Goal: Find specific page/section: Find specific page/section

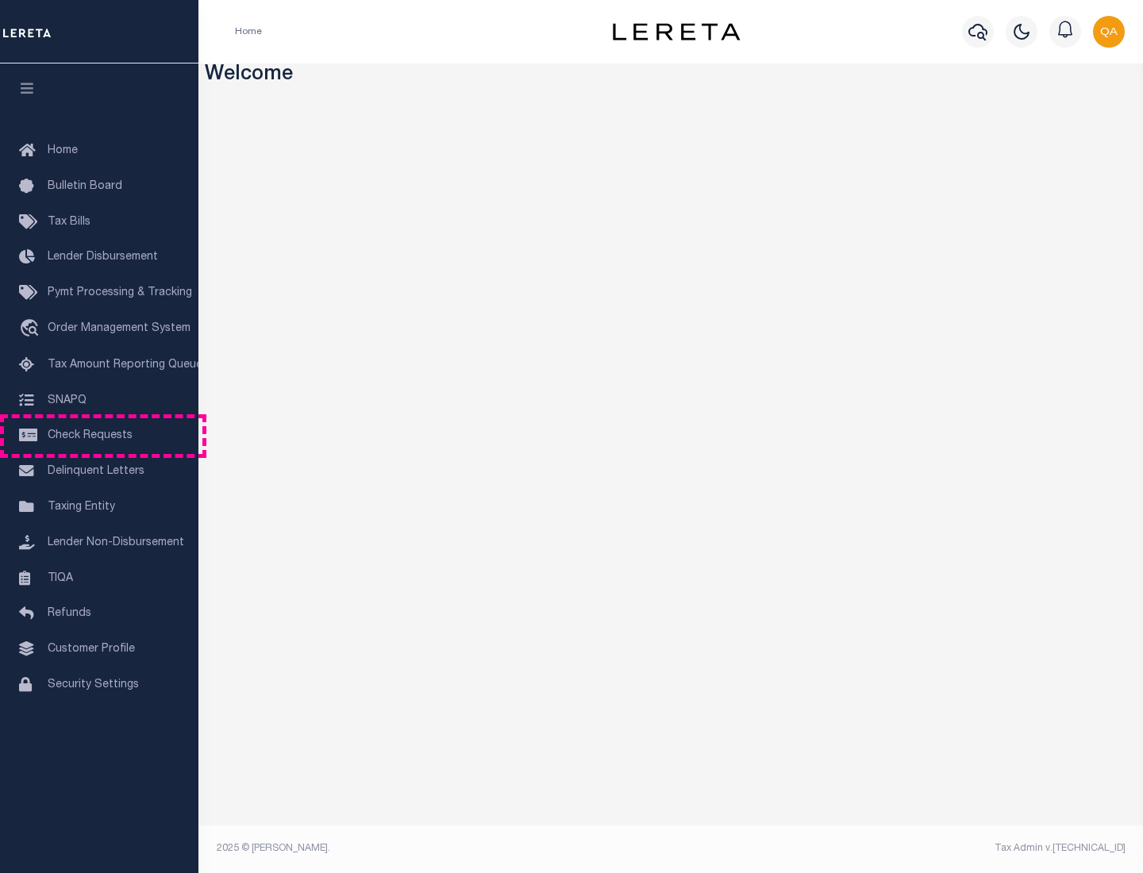
click at [99, 436] on span "Check Requests" at bounding box center [90, 435] width 85 height 11
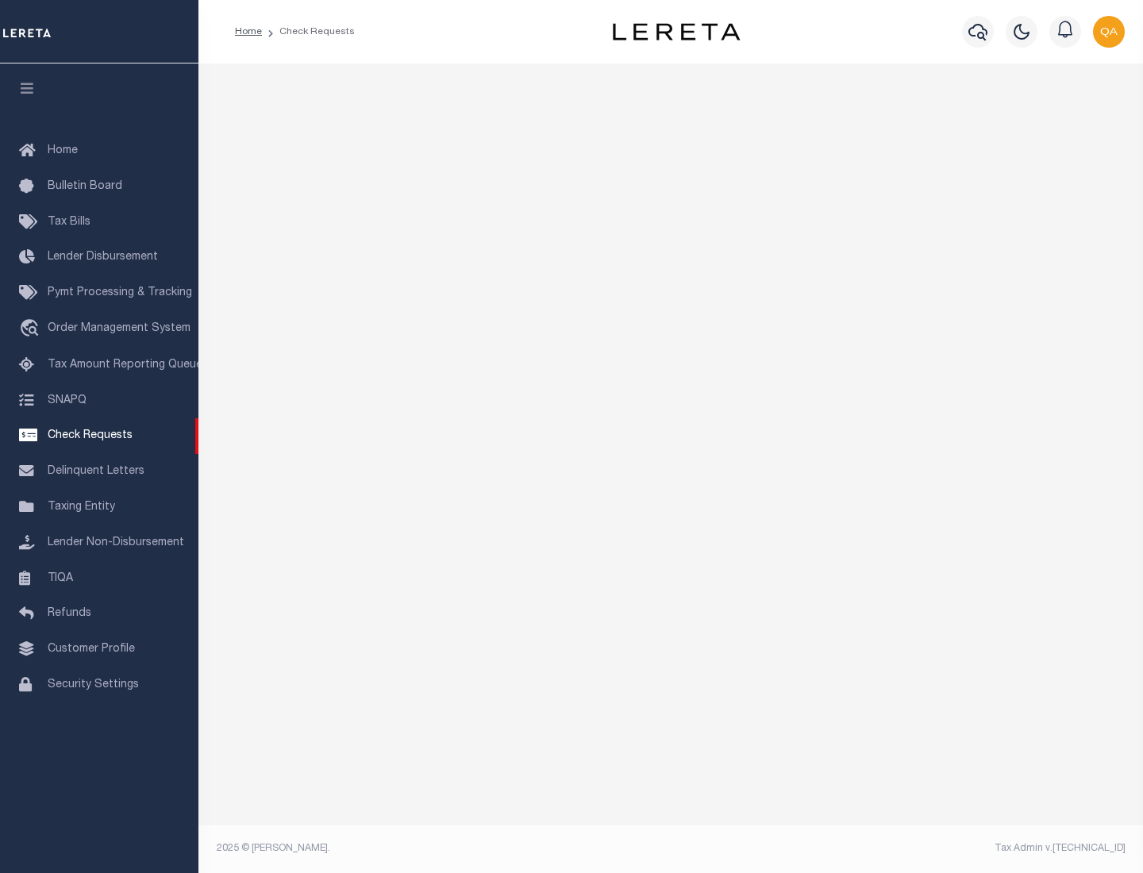
select select "50"
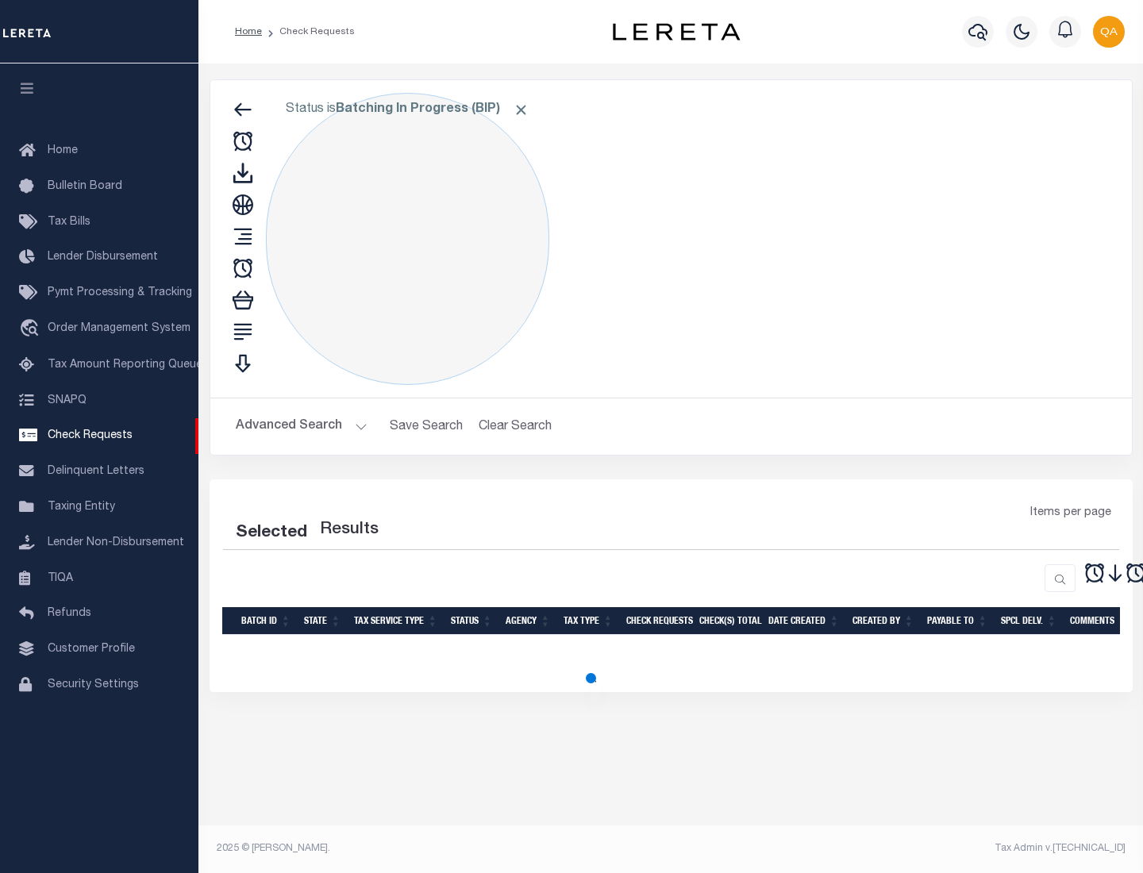
select select "50"
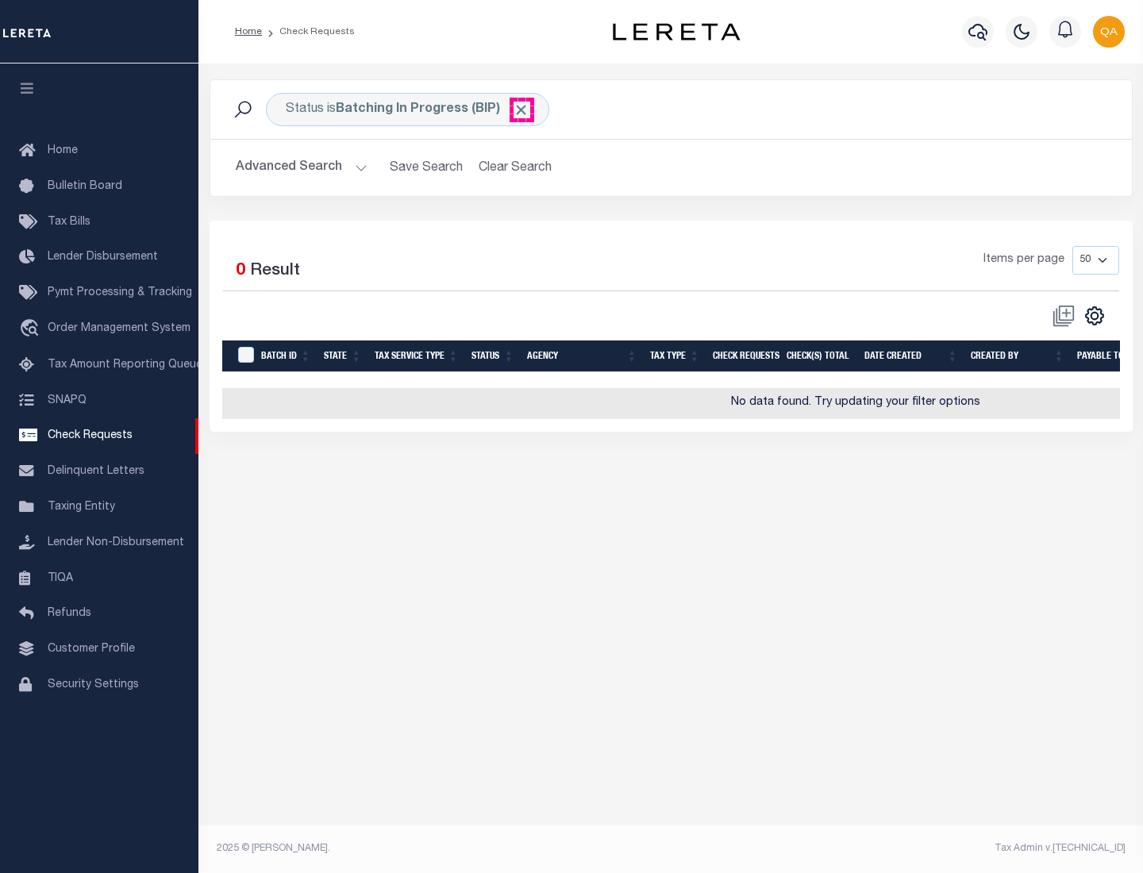
click at [521, 110] on span "Click to Remove" at bounding box center [521, 110] width 17 height 17
